Goal: Transaction & Acquisition: Purchase product/service

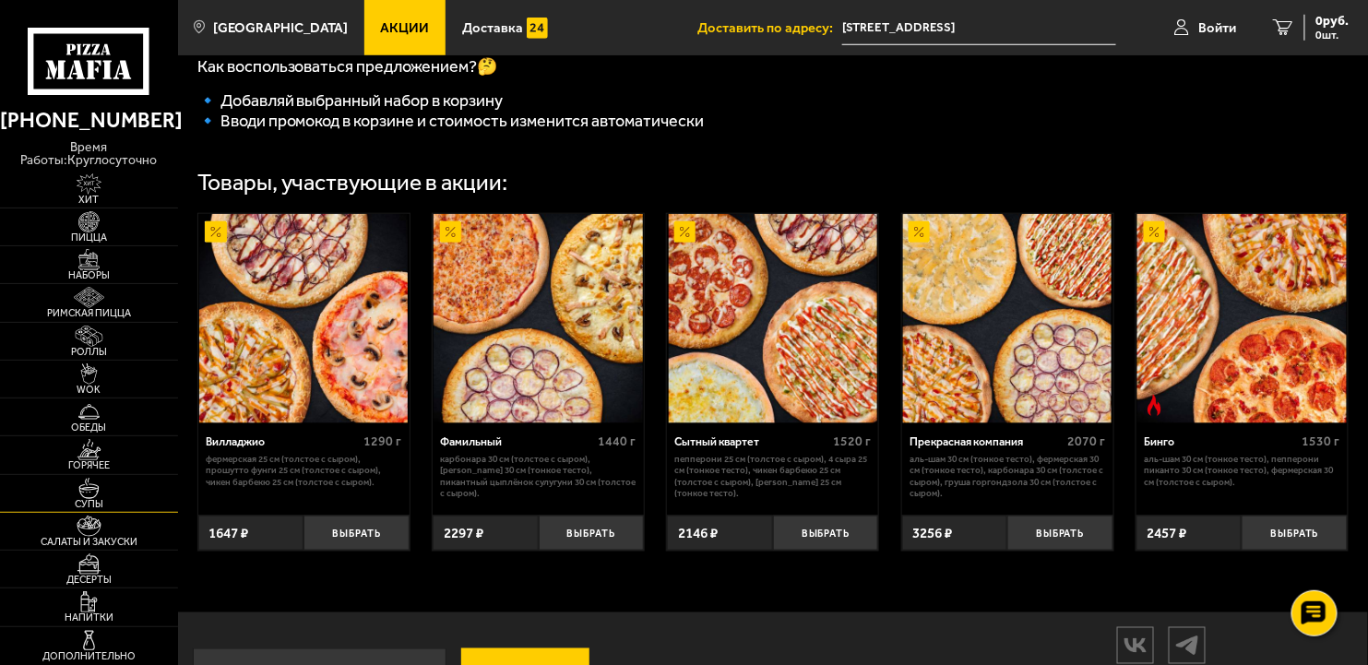
scroll to position [640, 0]
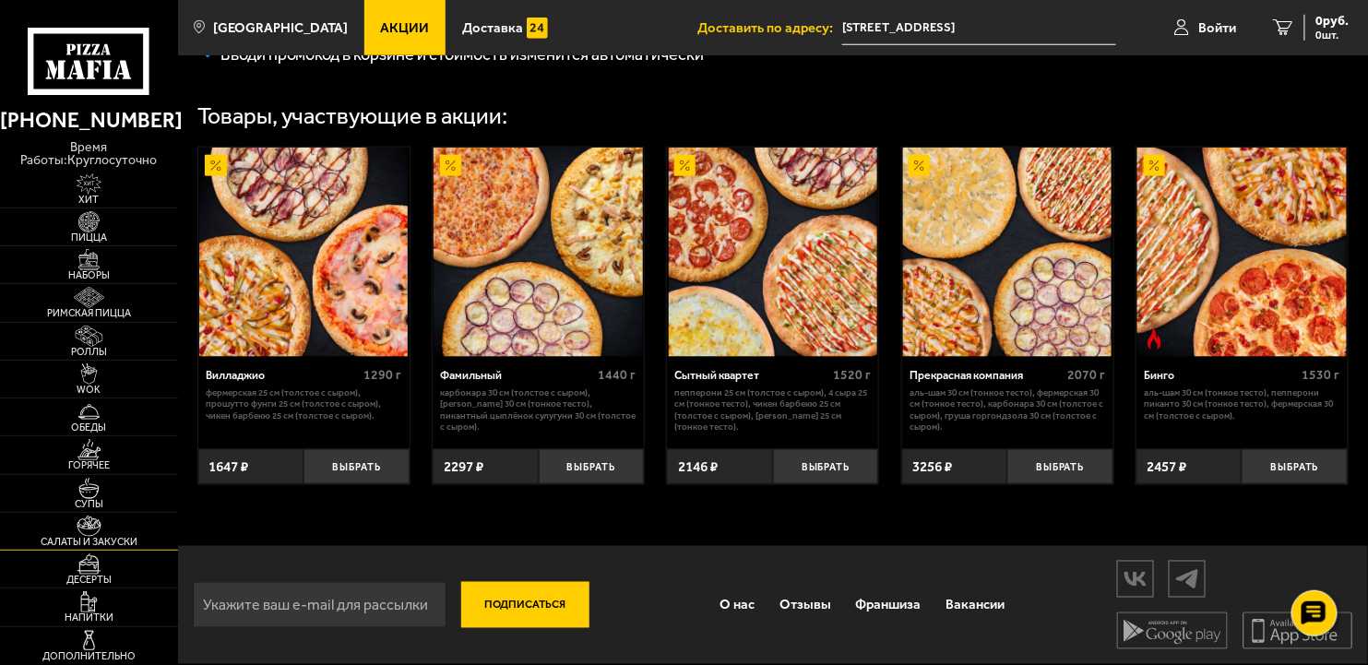
click at [65, 544] on span "Салаты и закуски" at bounding box center [89, 542] width 178 height 10
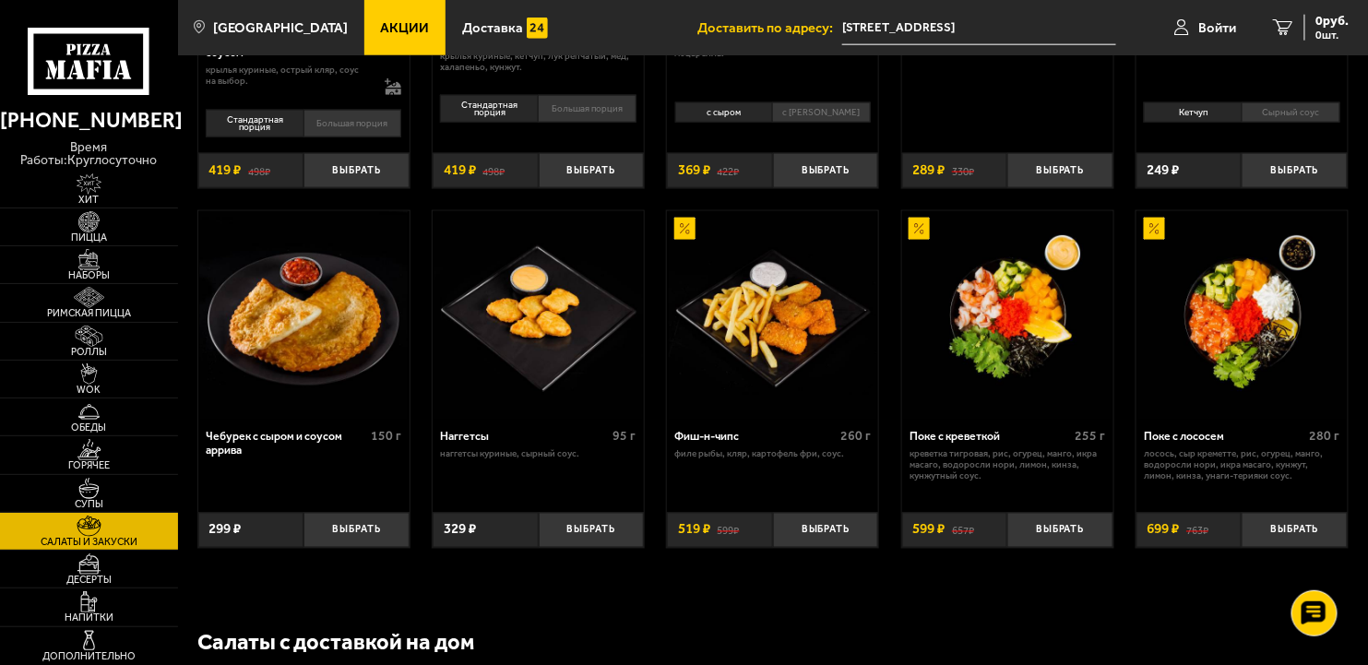
scroll to position [553, 0]
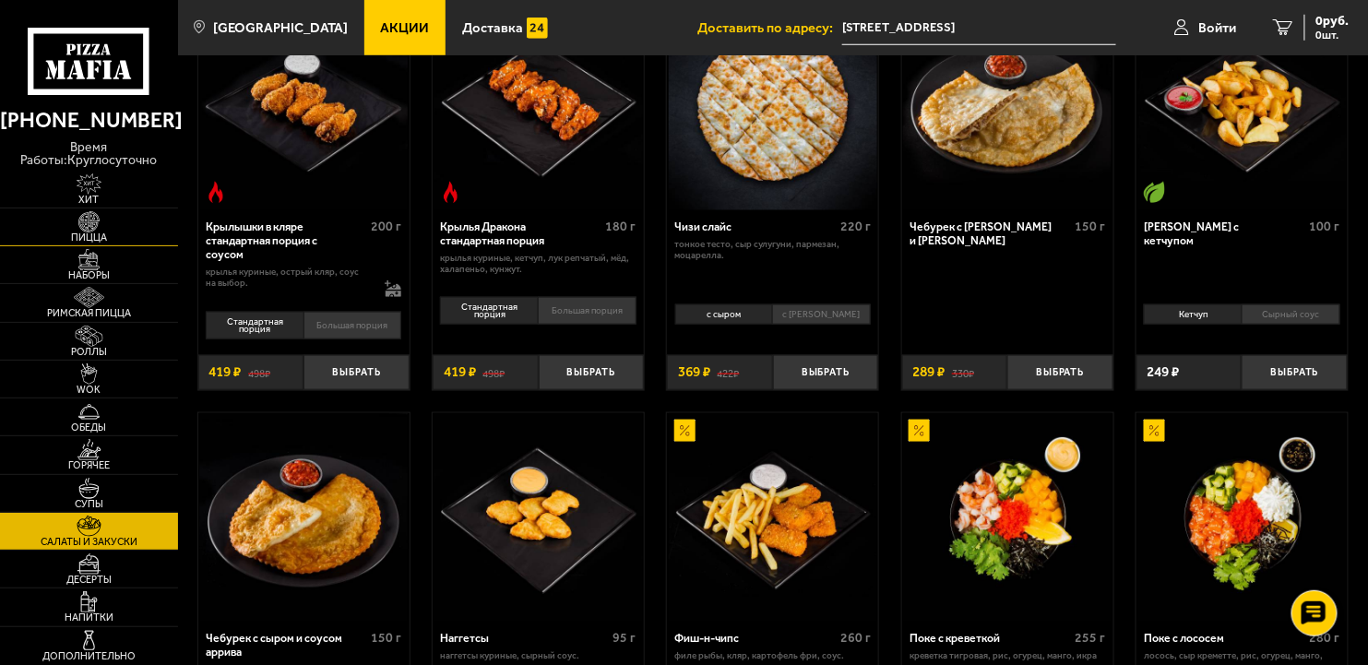
click at [89, 227] on img at bounding box center [89, 221] width 54 height 21
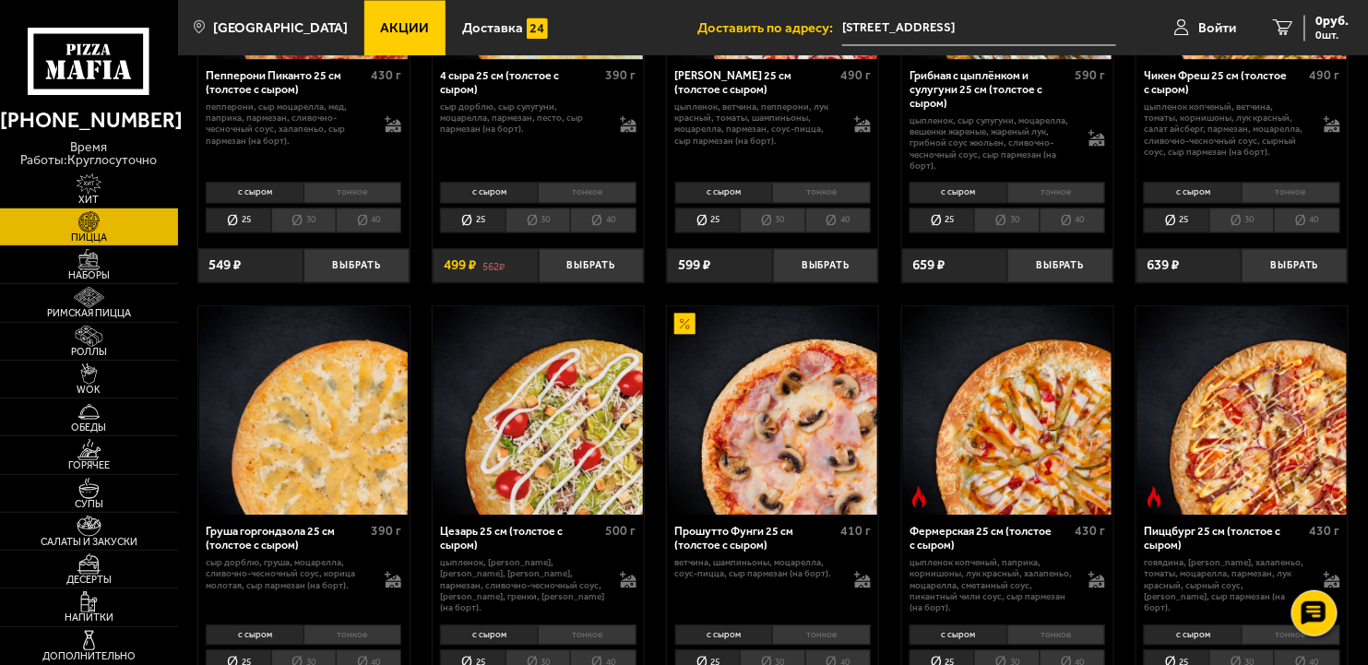
scroll to position [1568, 0]
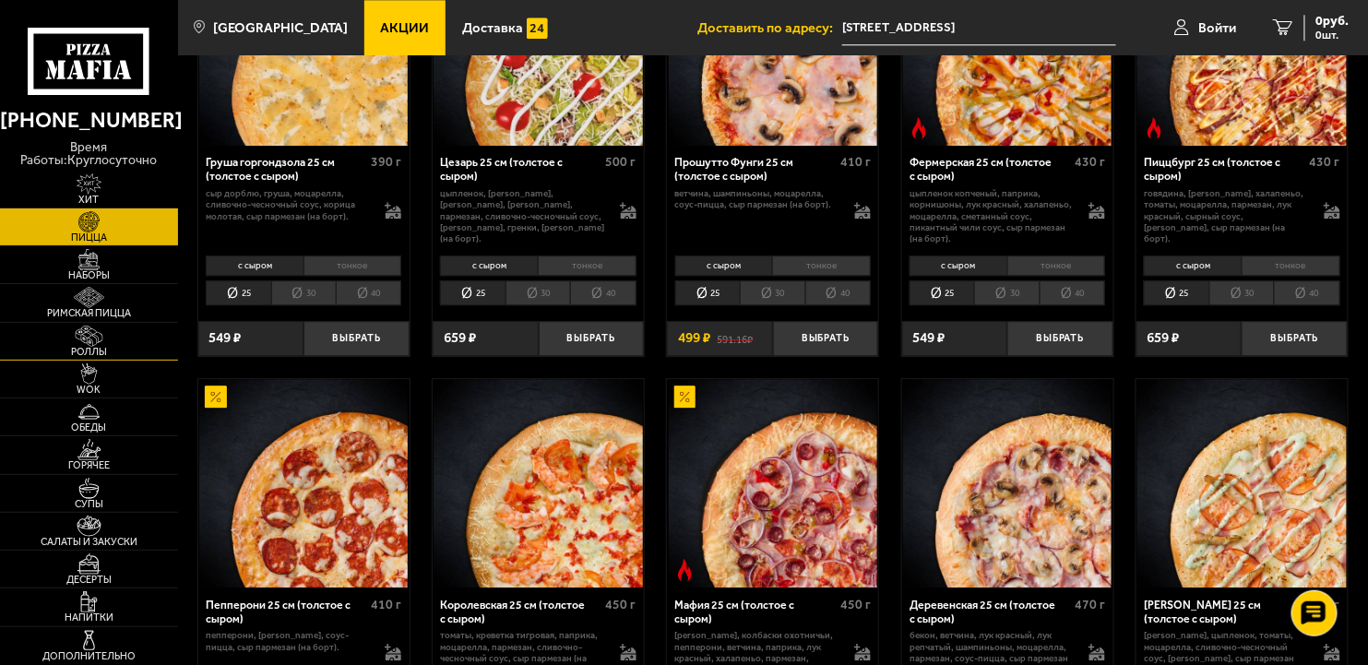
click at [85, 332] on img at bounding box center [89, 336] width 54 height 21
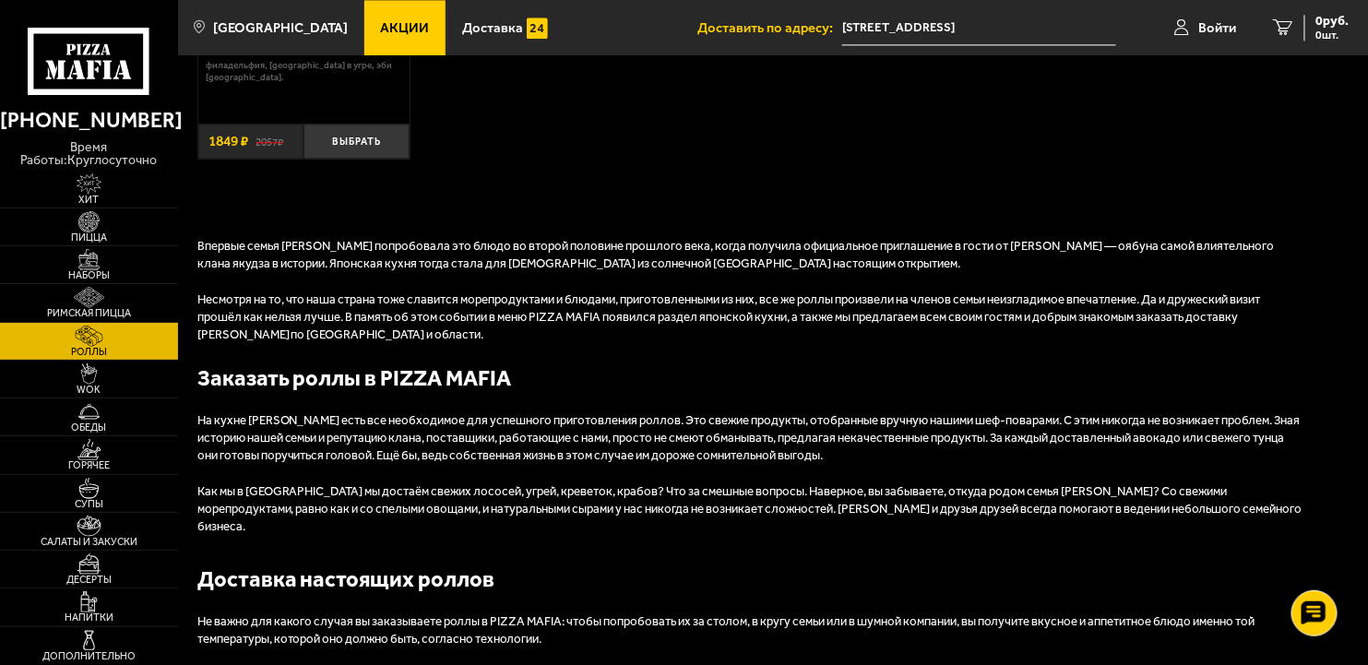
scroll to position [1475, 0]
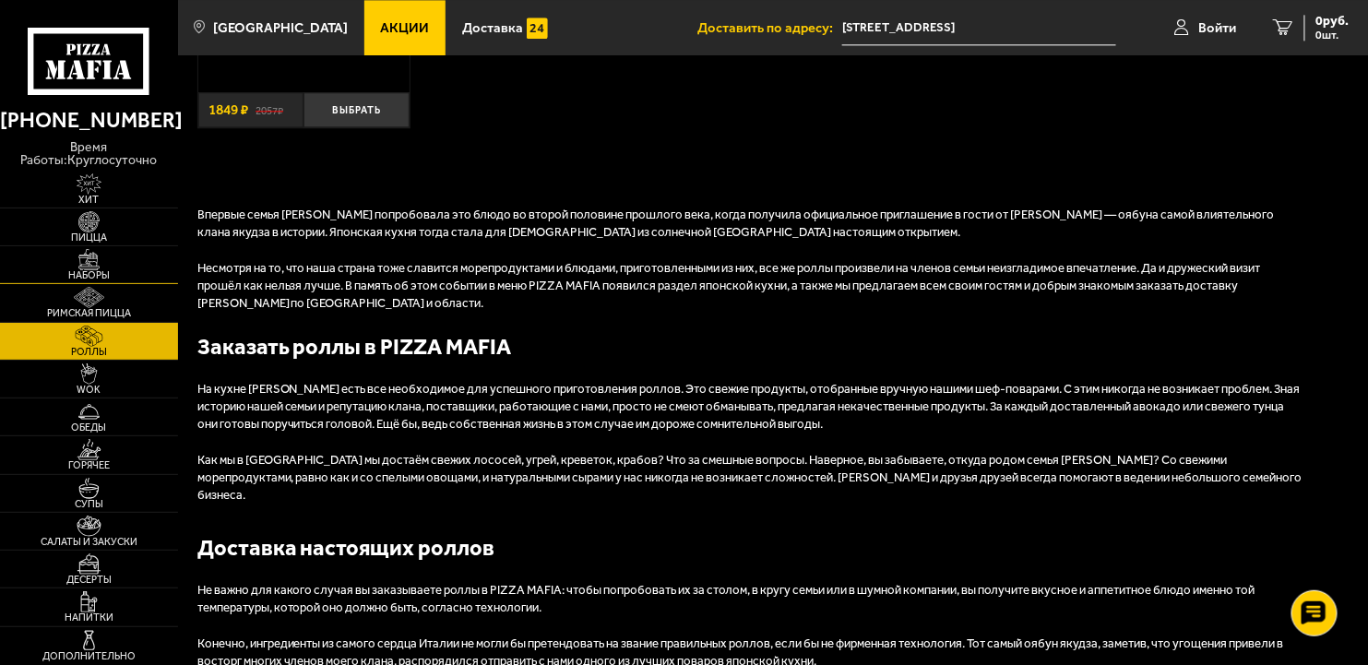
click at [86, 273] on span "Наборы" at bounding box center [89, 275] width 178 height 10
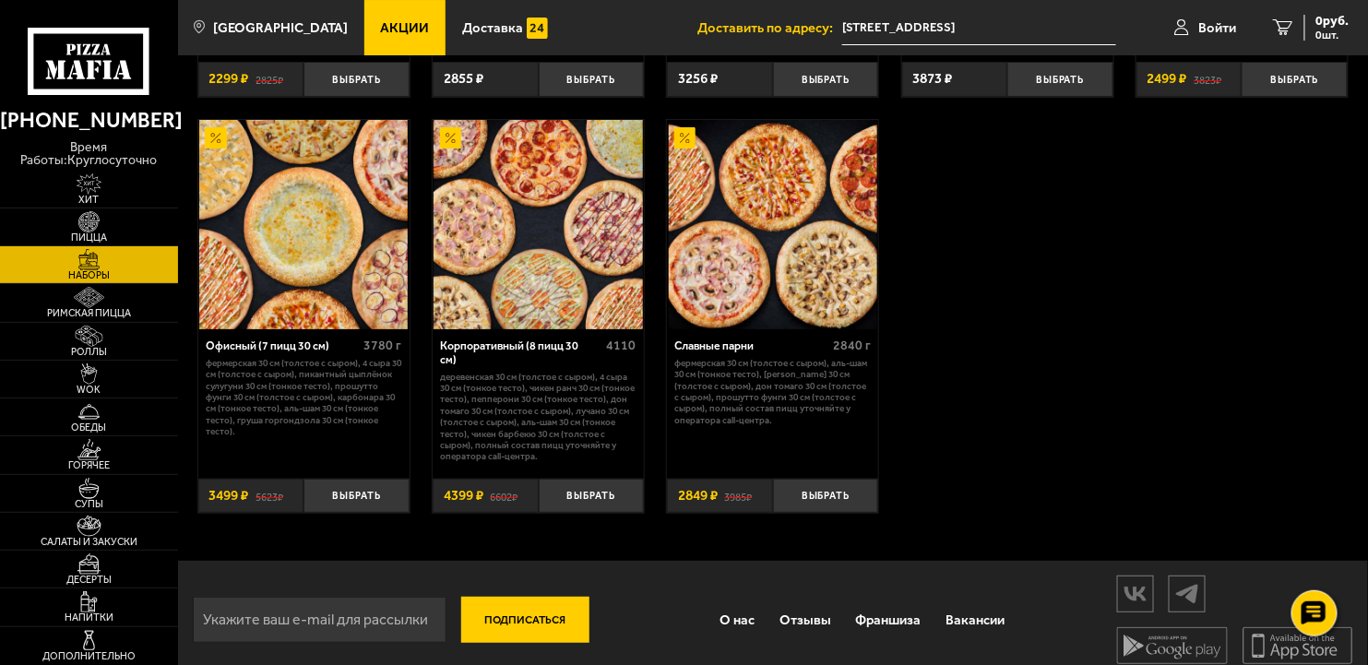
scroll to position [2270, 0]
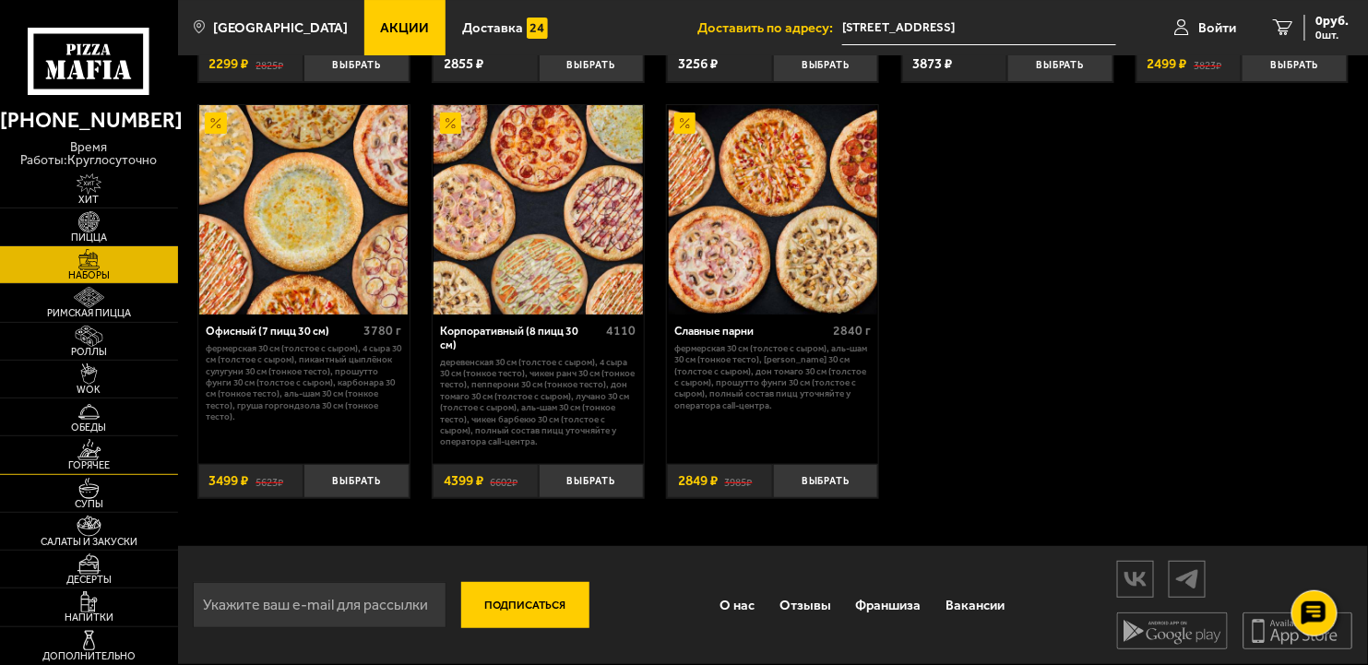
click at [87, 462] on span "Горячее" at bounding box center [89, 465] width 178 height 10
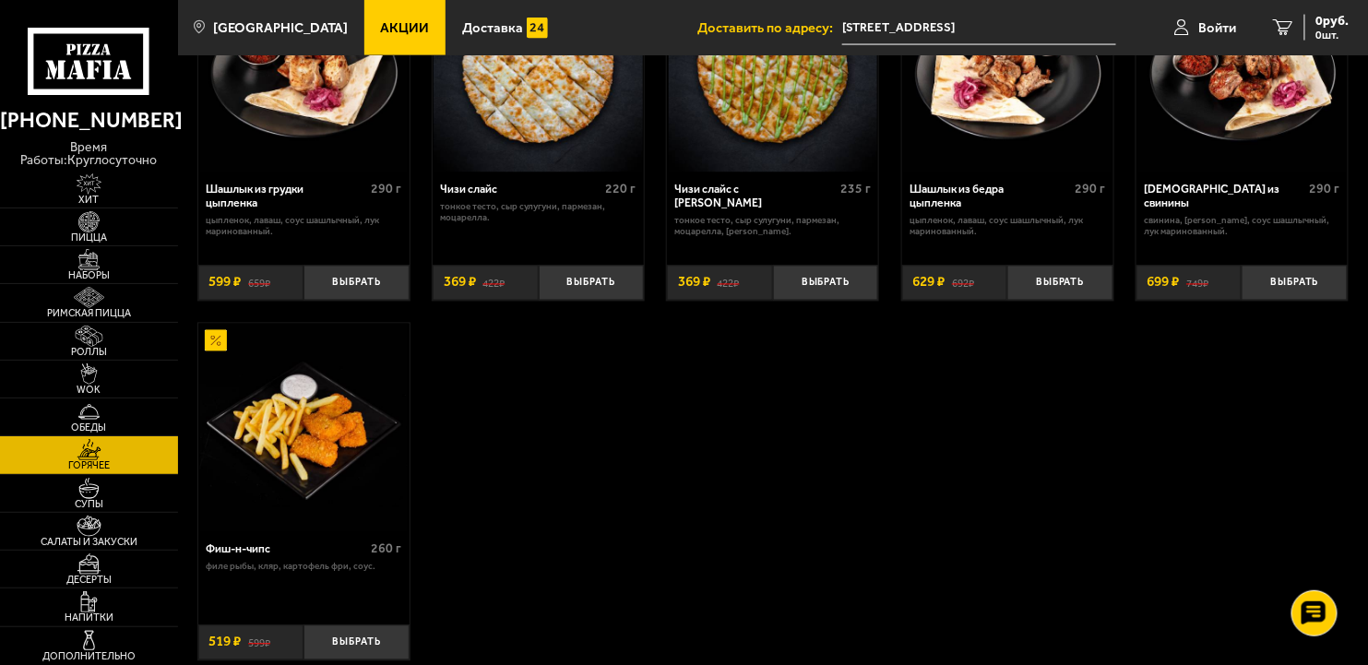
scroll to position [1107, 0]
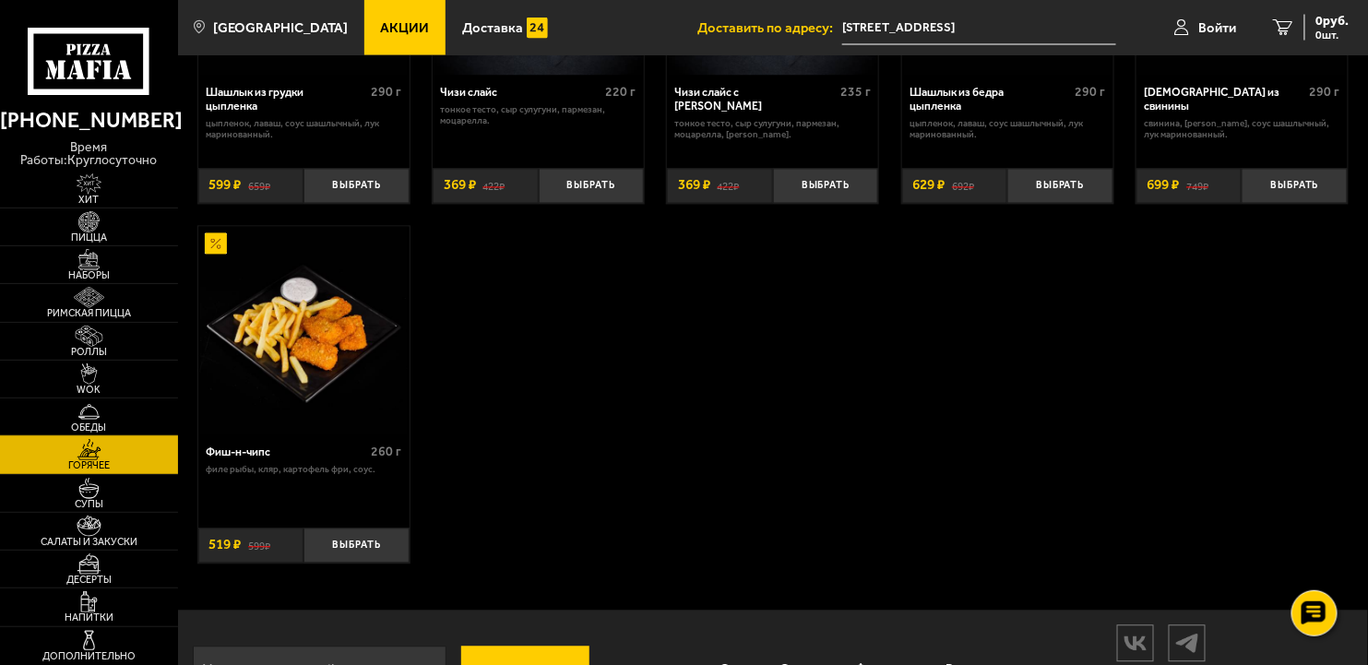
click at [95, 422] on span "Обеды" at bounding box center [89, 427] width 178 height 10
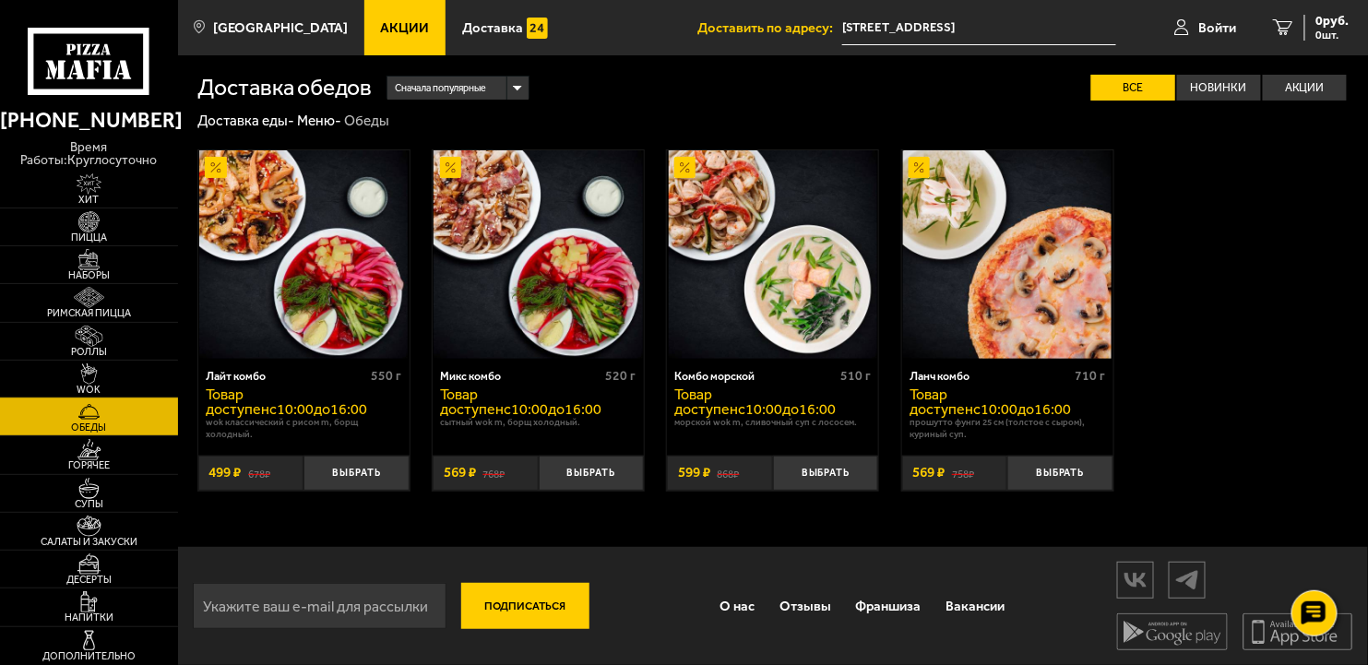
click at [93, 378] on img at bounding box center [89, 373] width 54 height 21
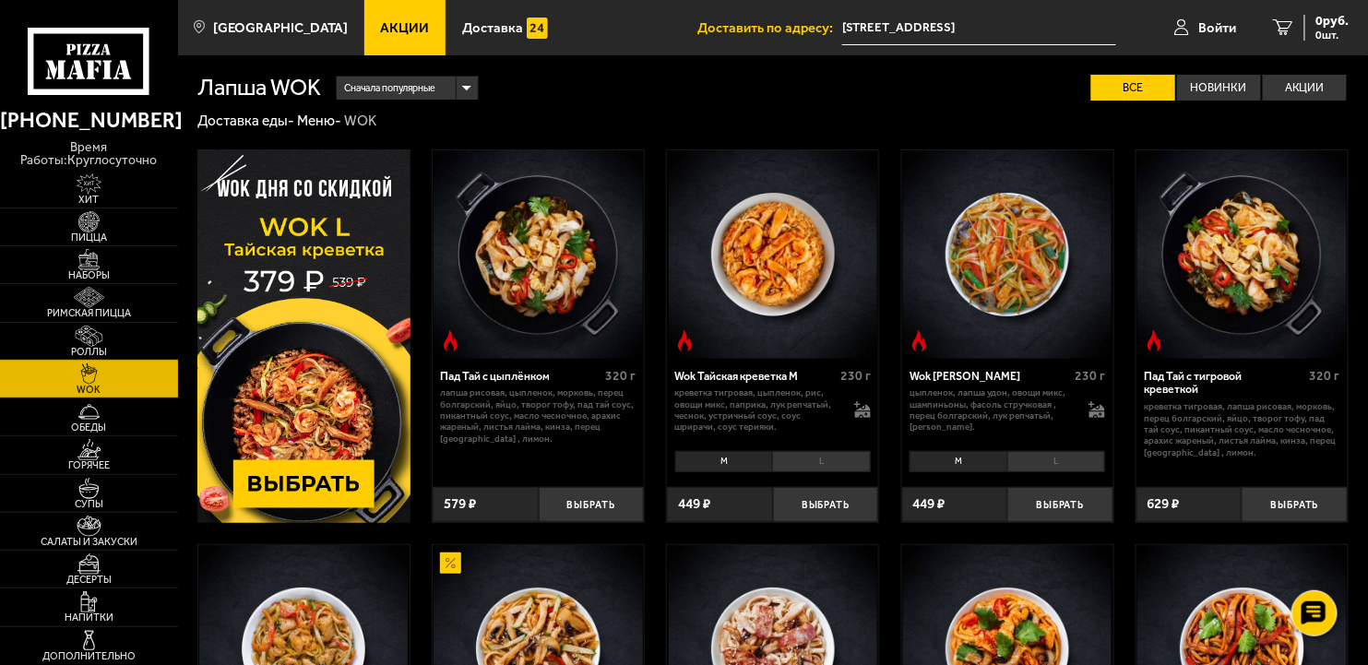
click at [85, 338] on img at bounding box center [89, 336] width 54 height 21
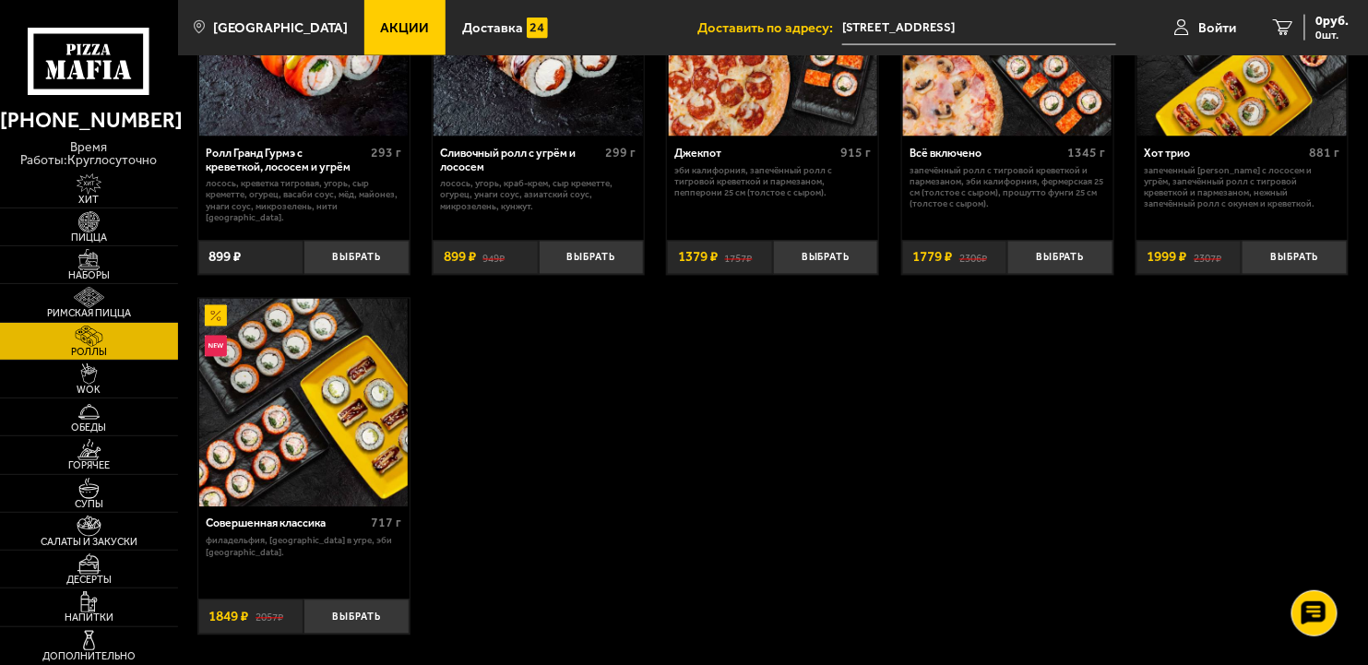
scroll to position [1014, 0]
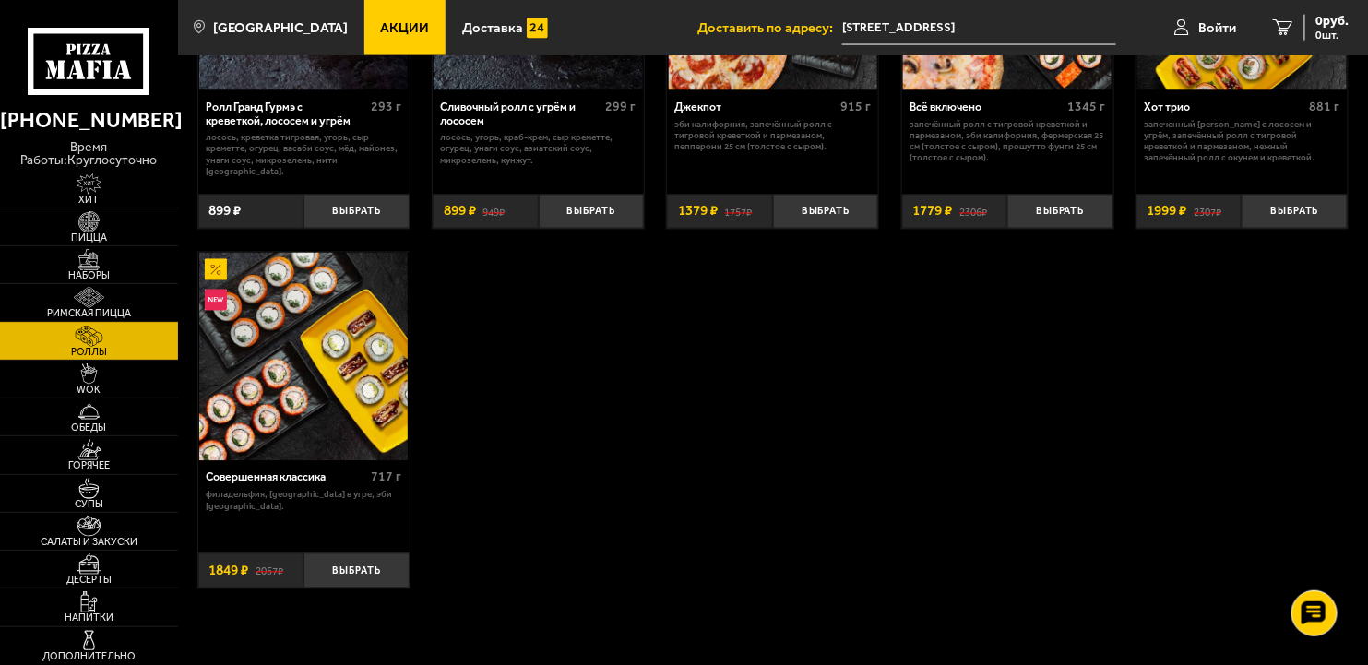
click at [78, 302] on img at bounding box center [89, 297] width 54 height 21
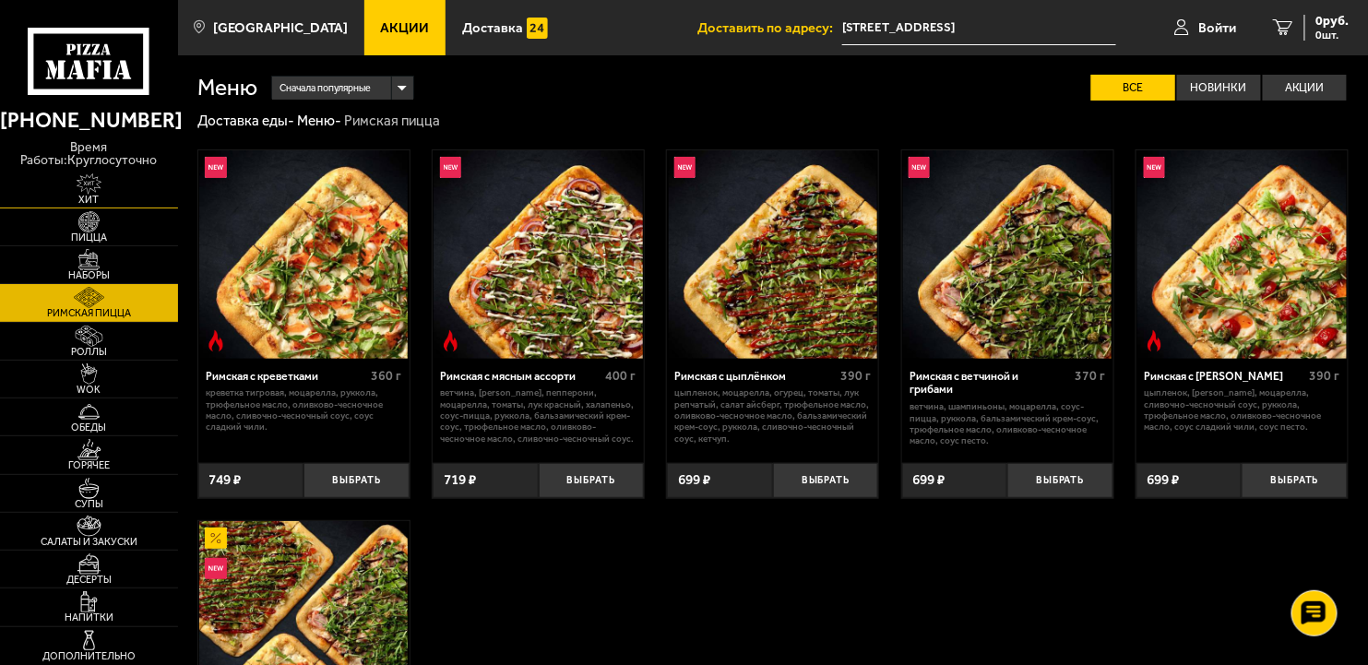
click at [83, 181] on img at bounding box center [89, 183] width 54 height 21
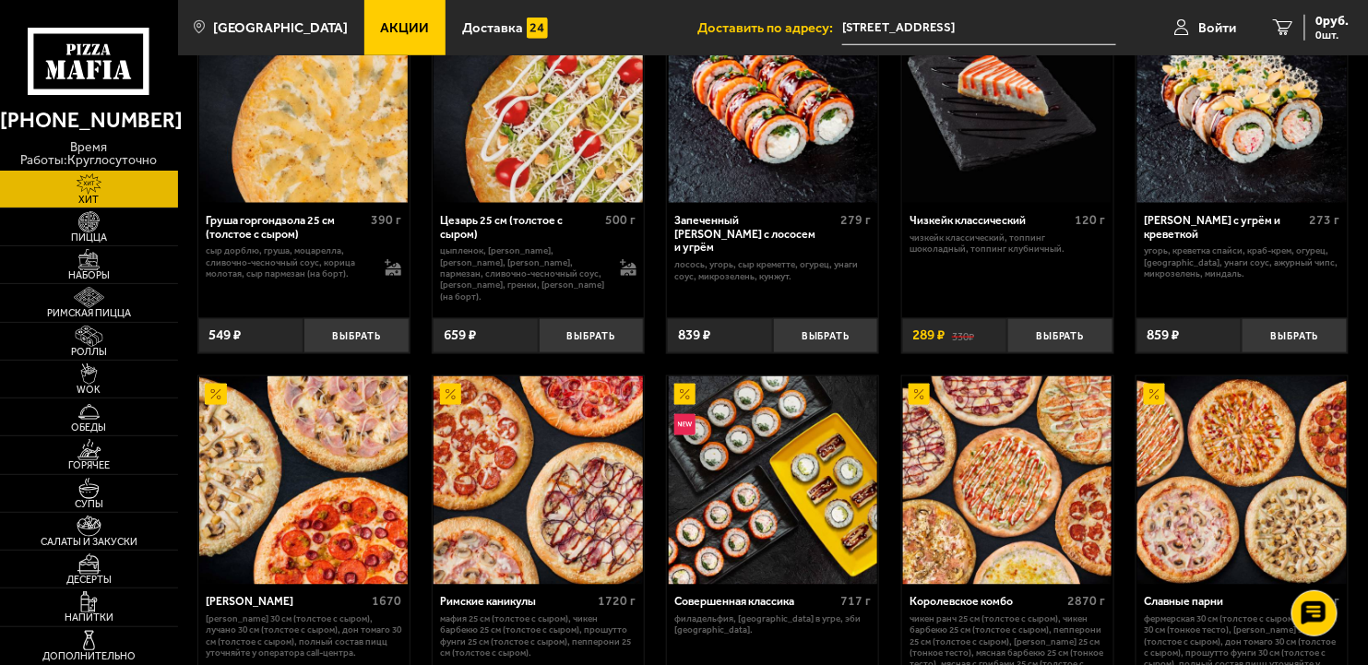
scroll to position [553, 0]
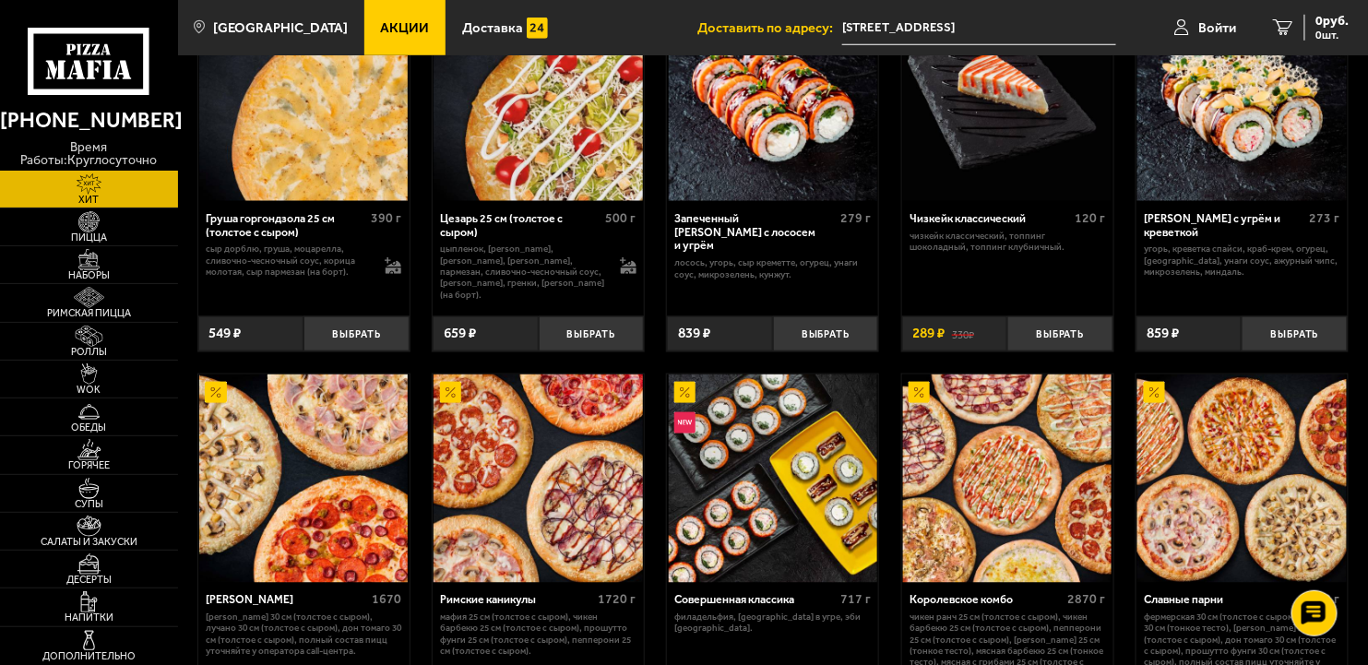
click at [263, 233] on div "Груша горгондзола 25 см (толстое с сыром)" at bounding box center [286, 226] width 160 height 28
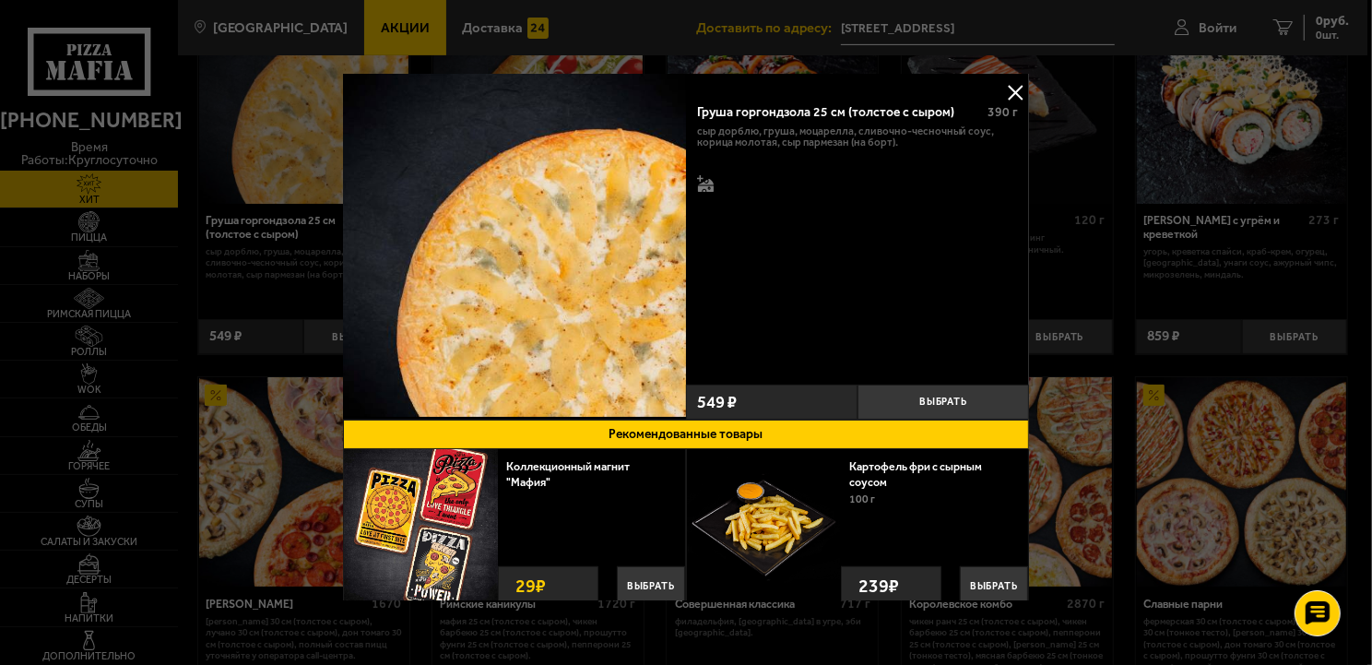
click at [417, 390] on img at bounding box center [514, 245] width 343 height 343
click at [266, 525] on div at bounding box center [686, 332] width 1372 height 665
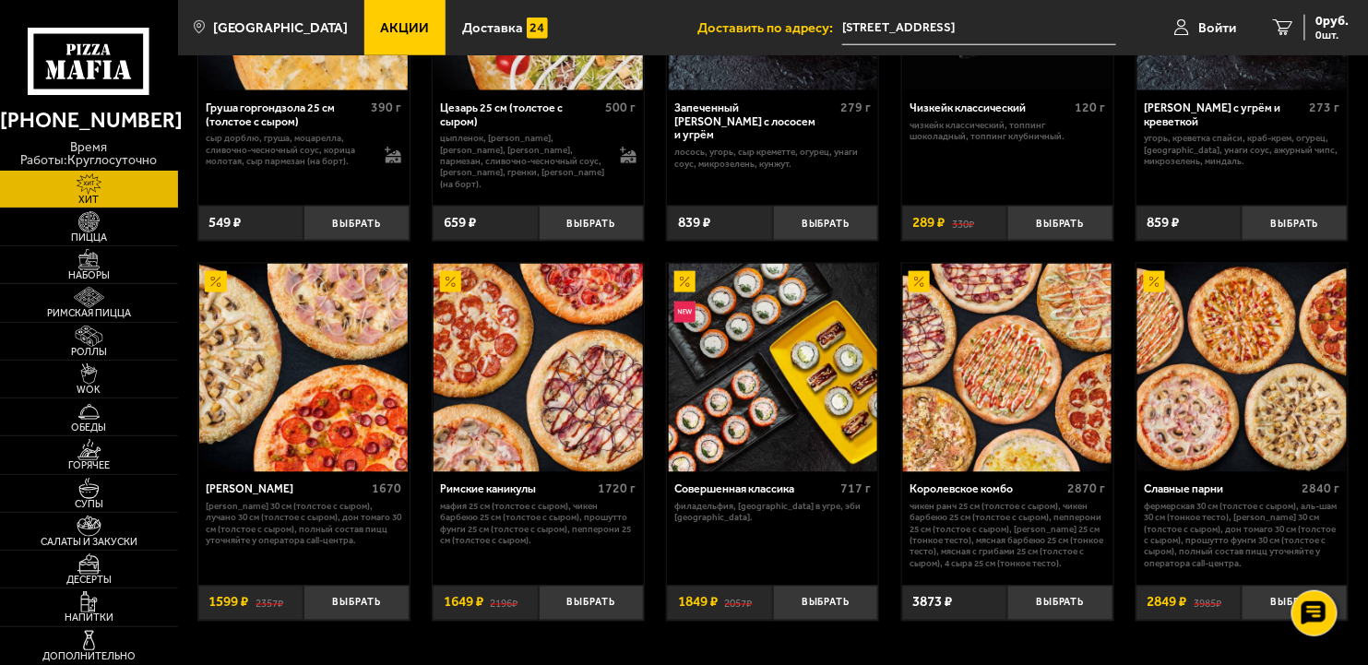
scroll to position [788, 0]
